Goal: Task Accomplishment & Management: Use online tool/utility

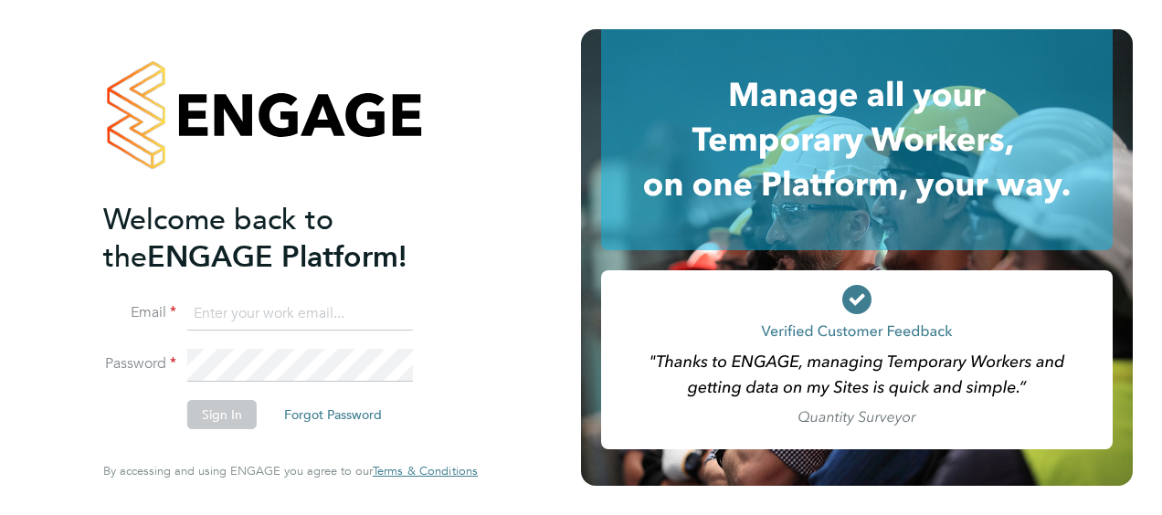
type input "daniel.martin@vistry.co.uk"
click at [199, 413] on button "Sign In" at bounding box center [221, 414] width 69 height 29
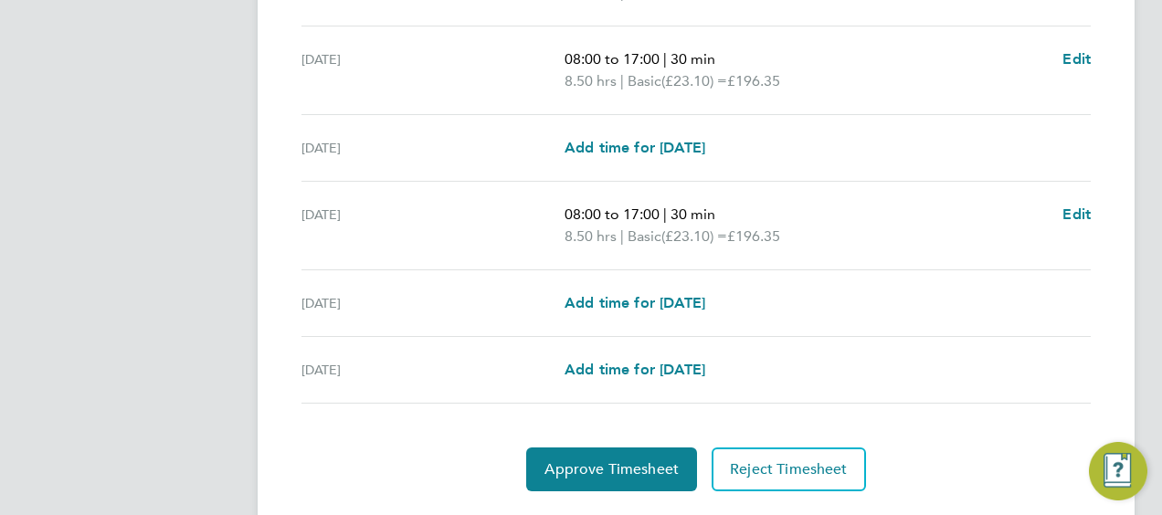
scroll to position [724, 0]
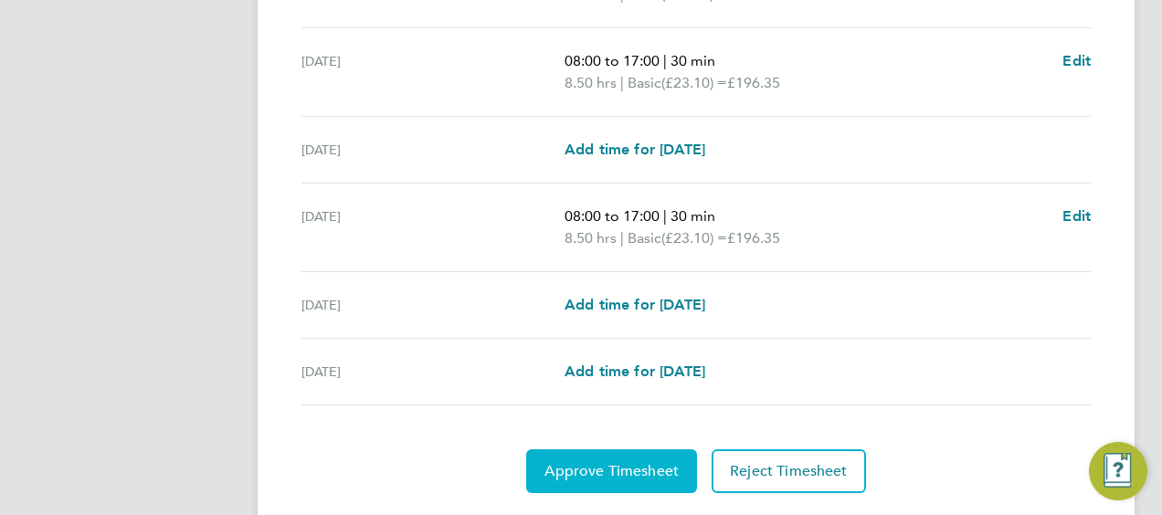
click at [603, 457] on button "Approve Timesheet" at bounding box center [611, 471] width 171 height 44
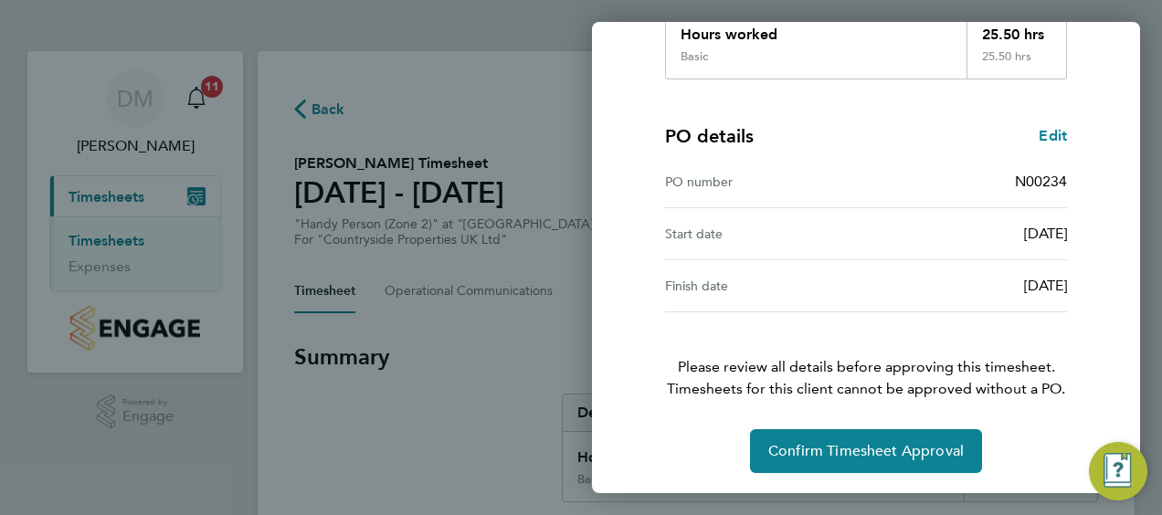
scroll to position [357, 0]
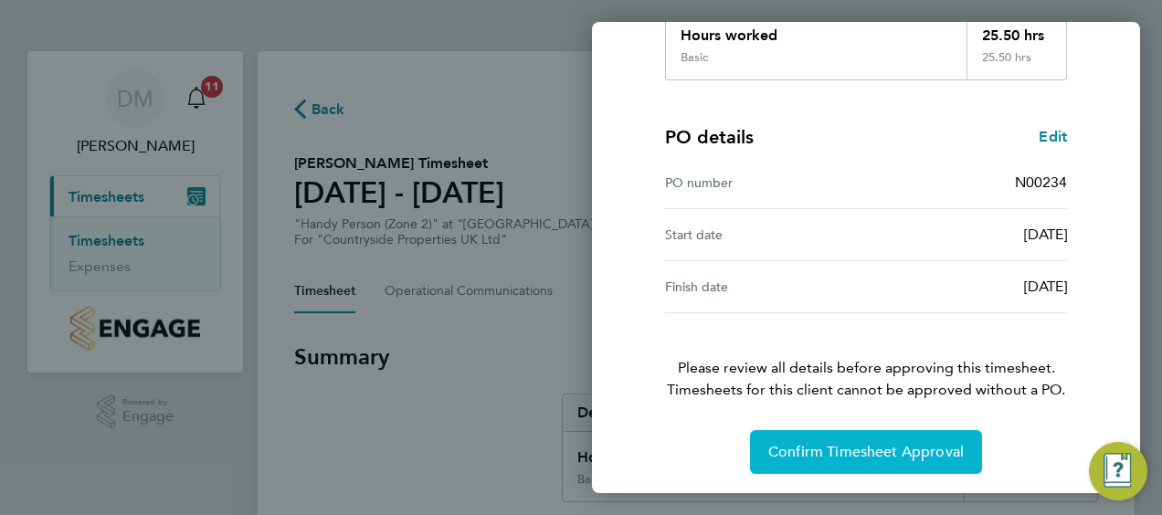
click at [897, 460] on button "Confirm Timesheet Approval" at bounding box center [866, 452] width 232 height 44
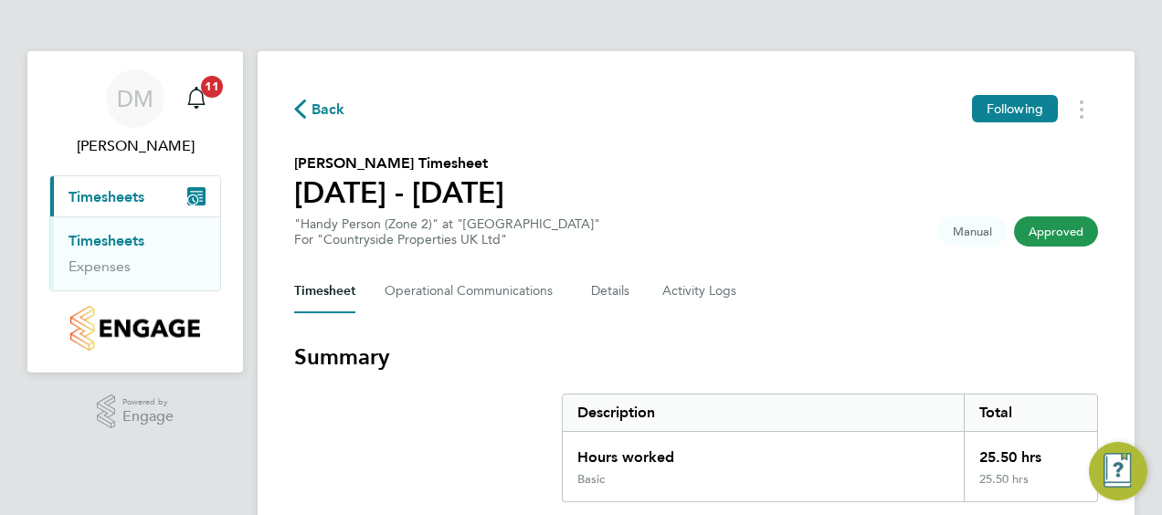
click at [121, 203] on span "Timesheets" at bounding box center [106, 196] width 76 height 17
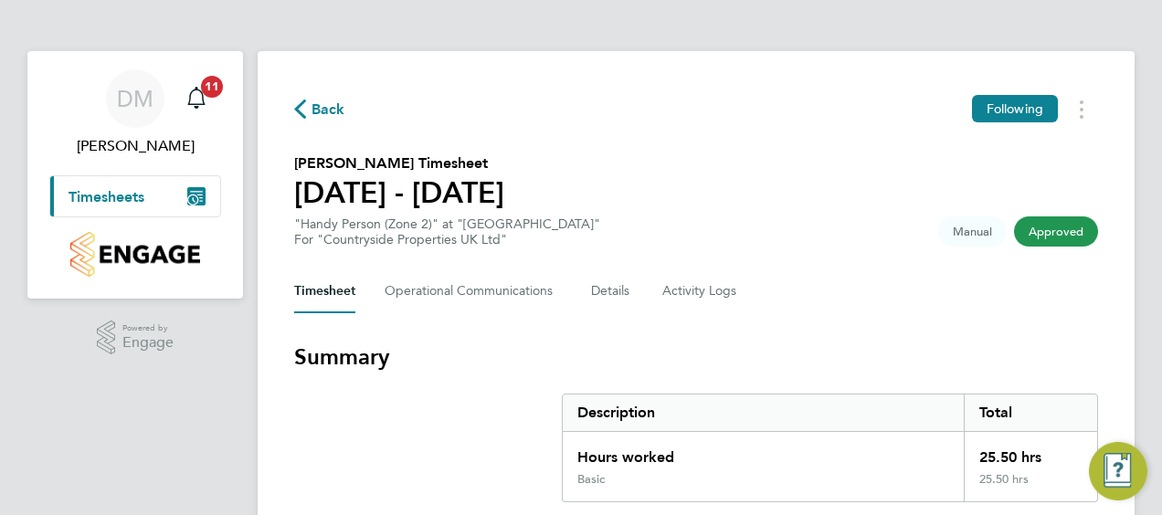
click at [121, 202] on span "Timesheets" at bounding box center [106, 196] width 76 height 17
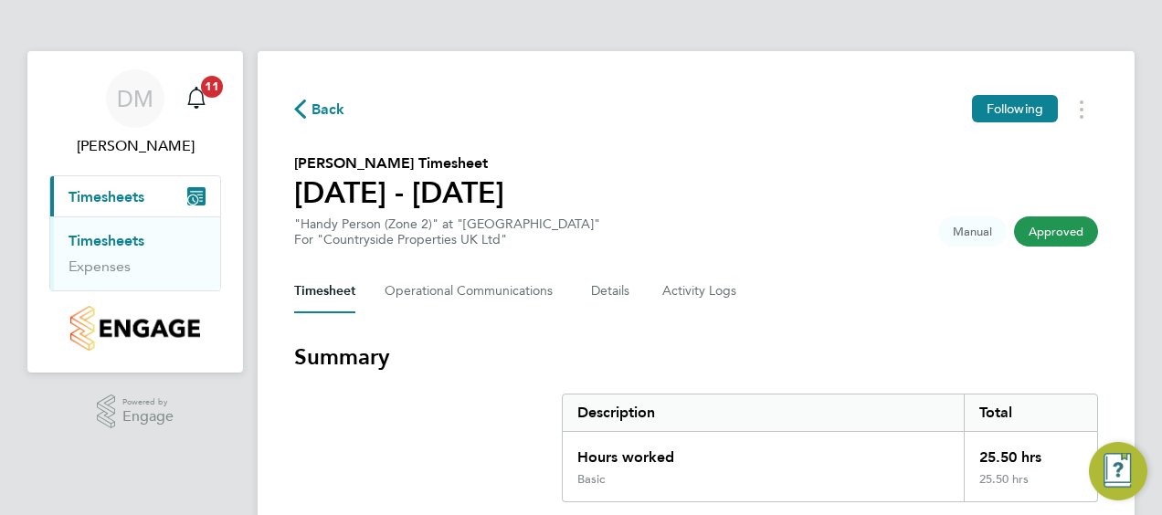
click at [120, 244] on link "Timesheets" at bounding box center [106, 240] width 76 height 17
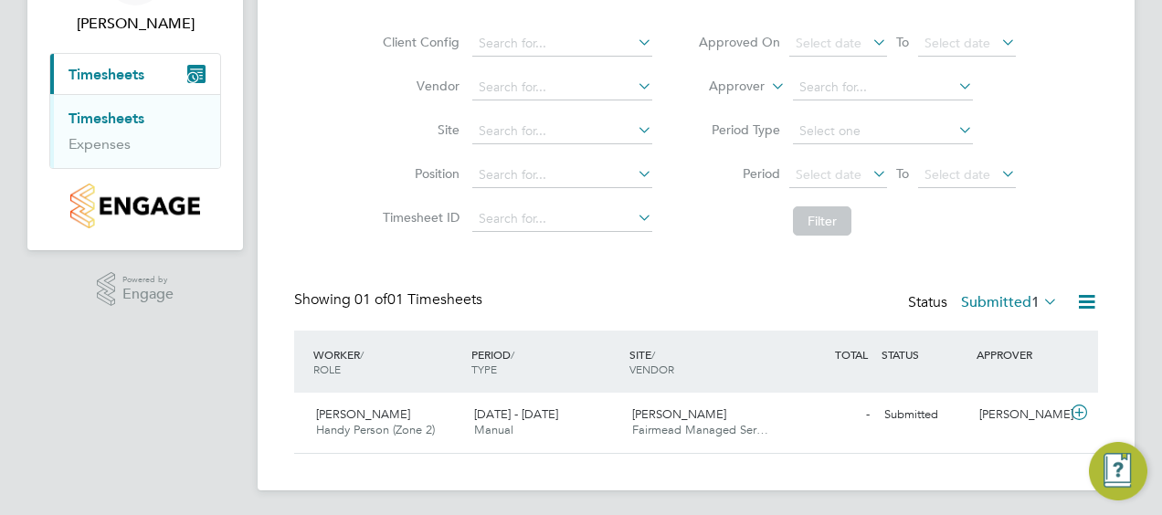
scroll to position [126, 0]
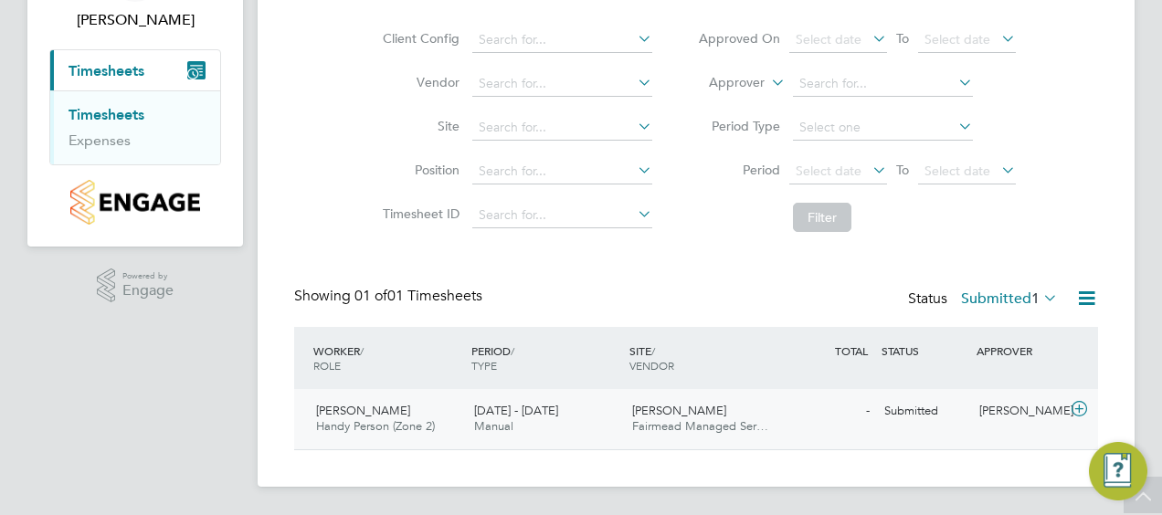
click at [1079, 405] on icon at bounding box center [1078, 409] width 23 height 15
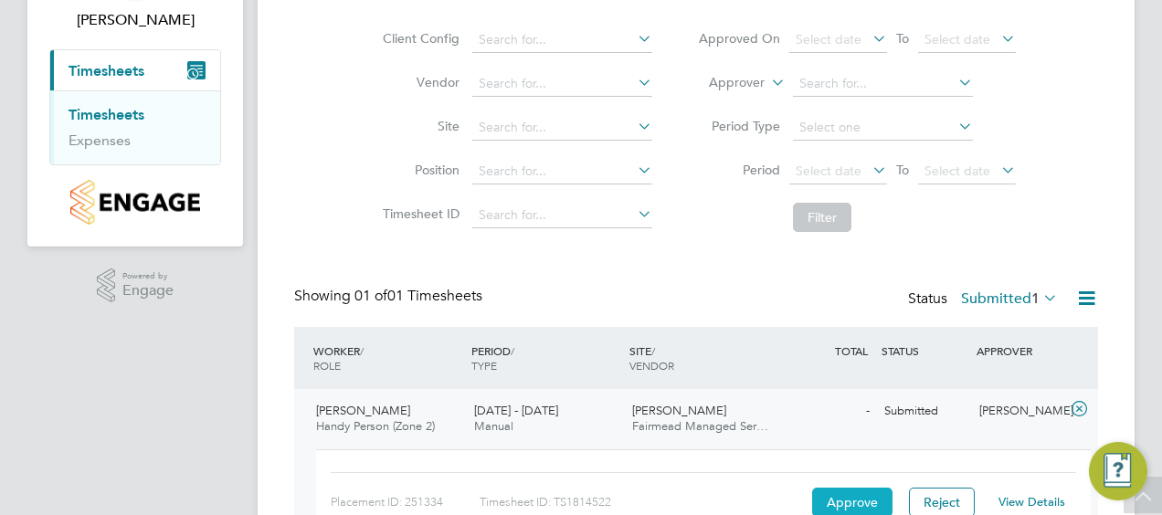
click at [842, 499] on button "Approve" at bounding box center [852, 502] width 80 height 29
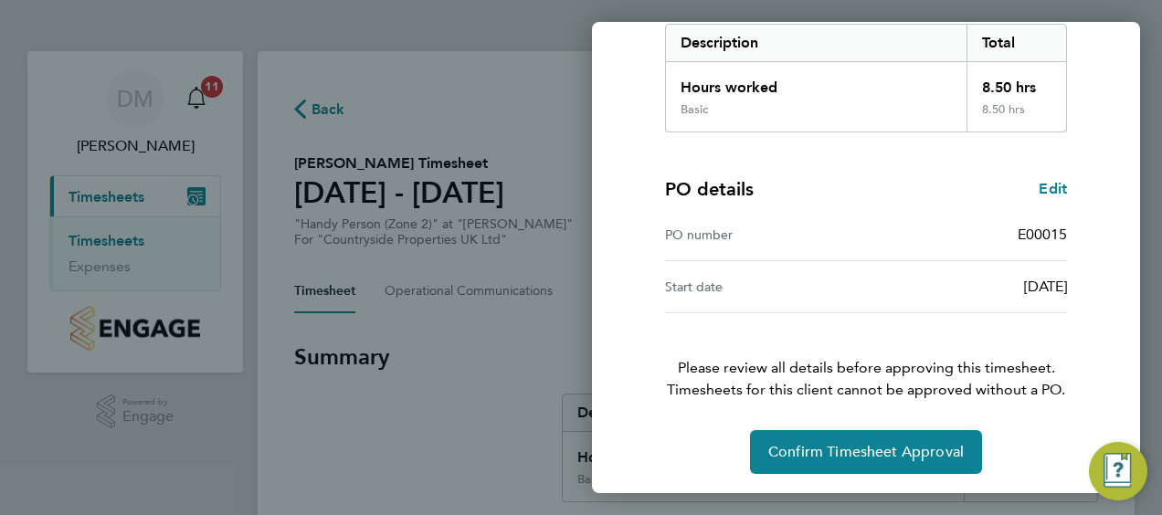
scroll to position [306, 0]
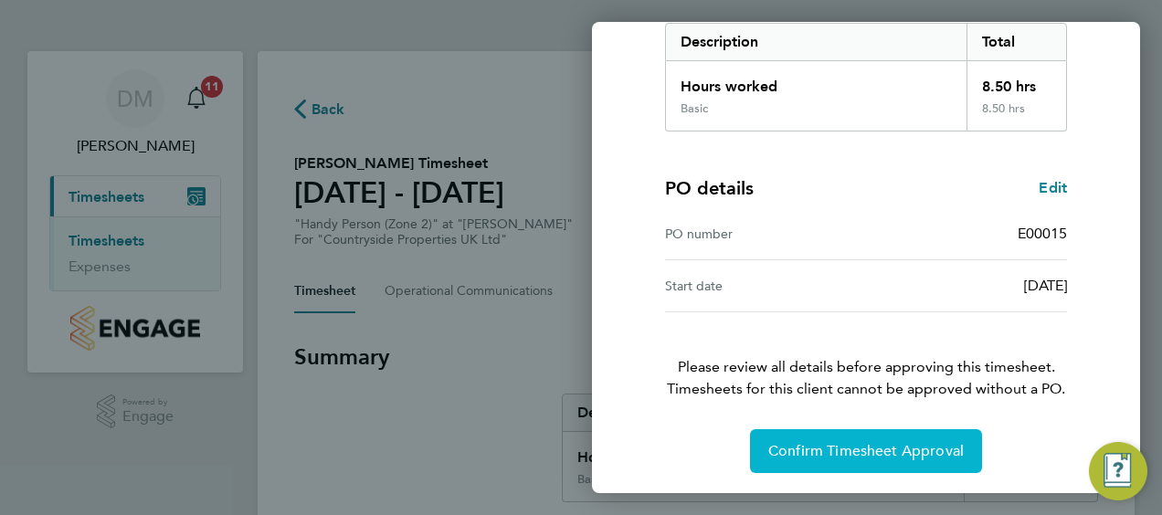
click at [838, 449] on span "Confirm Timesheet Approval" at bounding box center [865, 451] width 195 height 18
